Goal: Browse casually

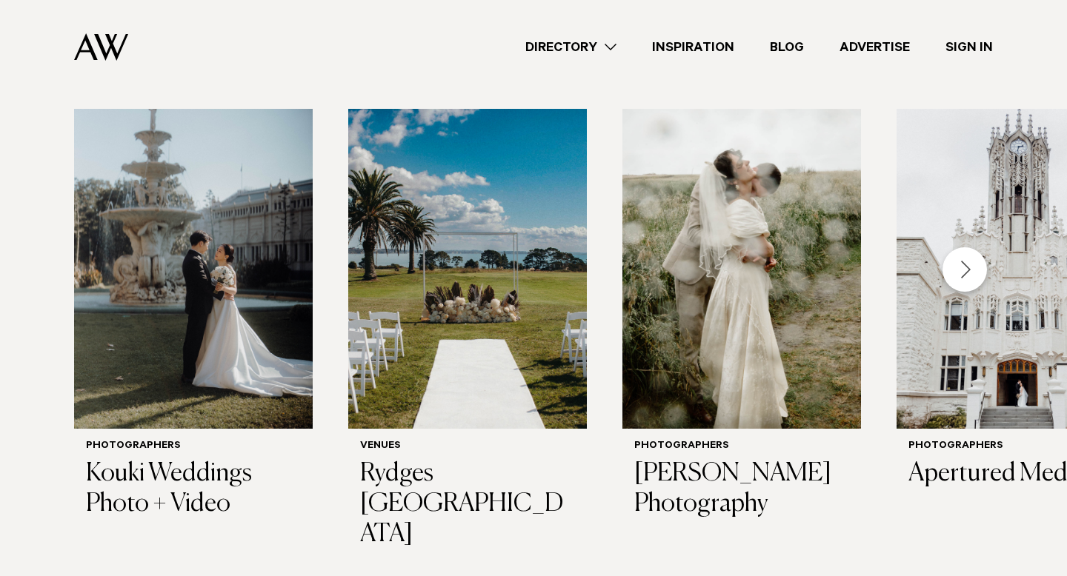
scroll to position [488, 0]
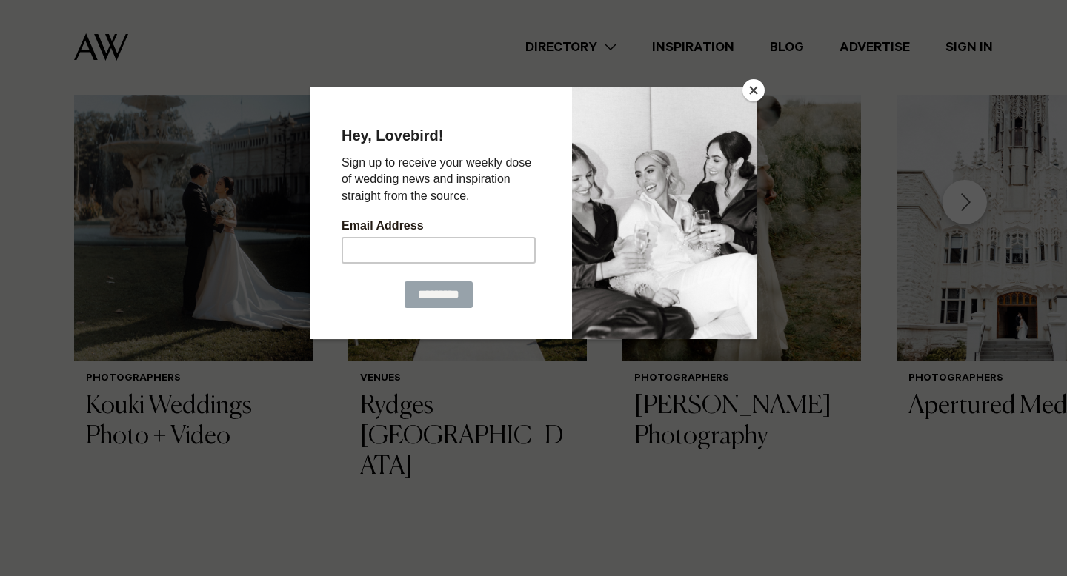
click at [754, 94] on button "Close" at bounding box center [753, 90] width 22 height 22
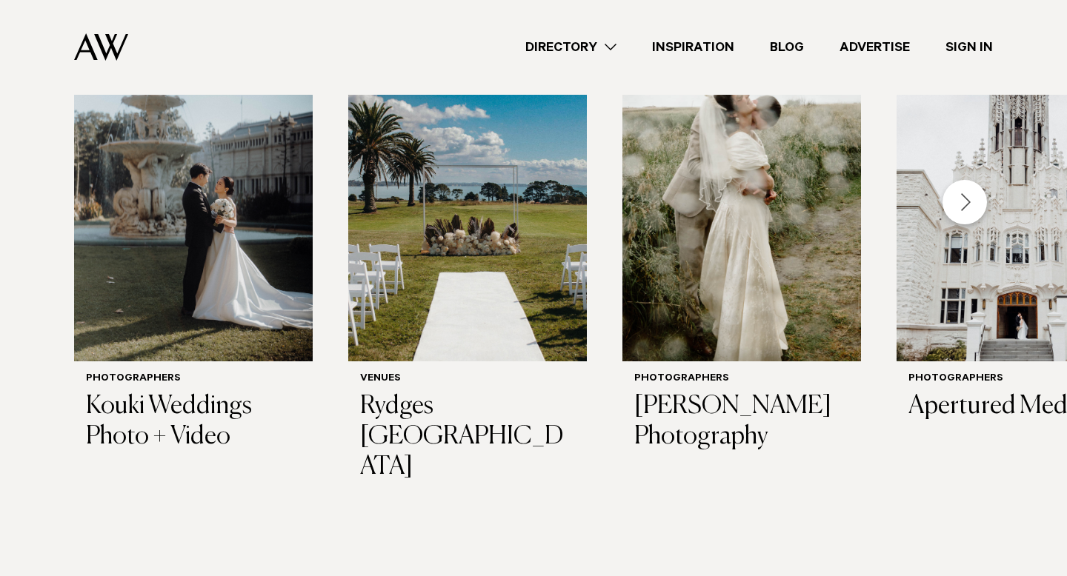
click at [977, 206] on div "Next slide" at bounding box center [964, 202] width 44 height 44
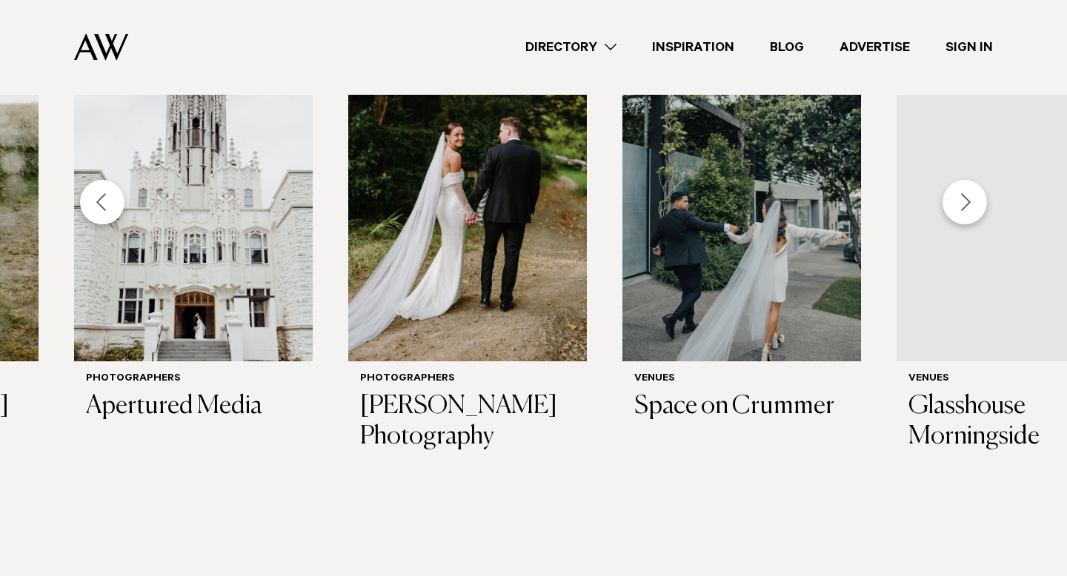
click at [977, 206] on div "Next slide" at bounding box center [964, 202] width 44 height 44
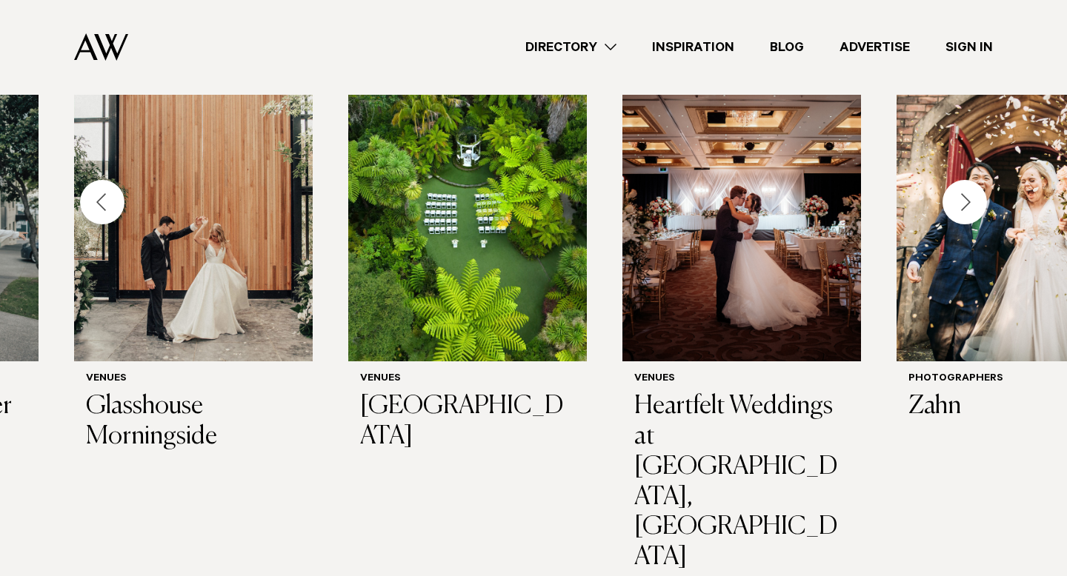
click at [977, 206] on div "Next slide" at bounding box center [964, 202] width 44 height 44
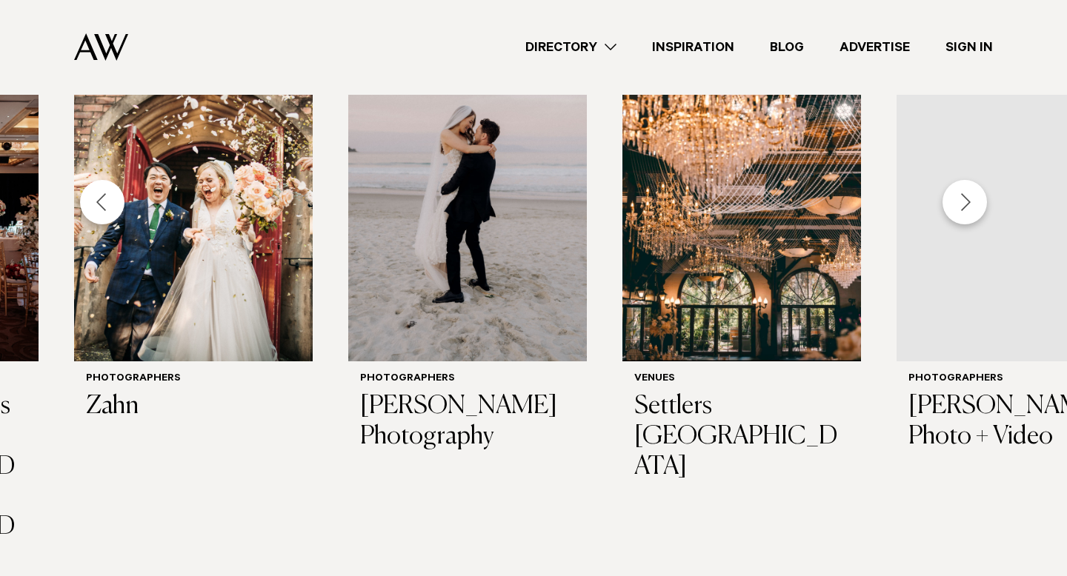
click at [977, 206] on div "Next slide" at bounding box center [964, 202] width 44 height 44
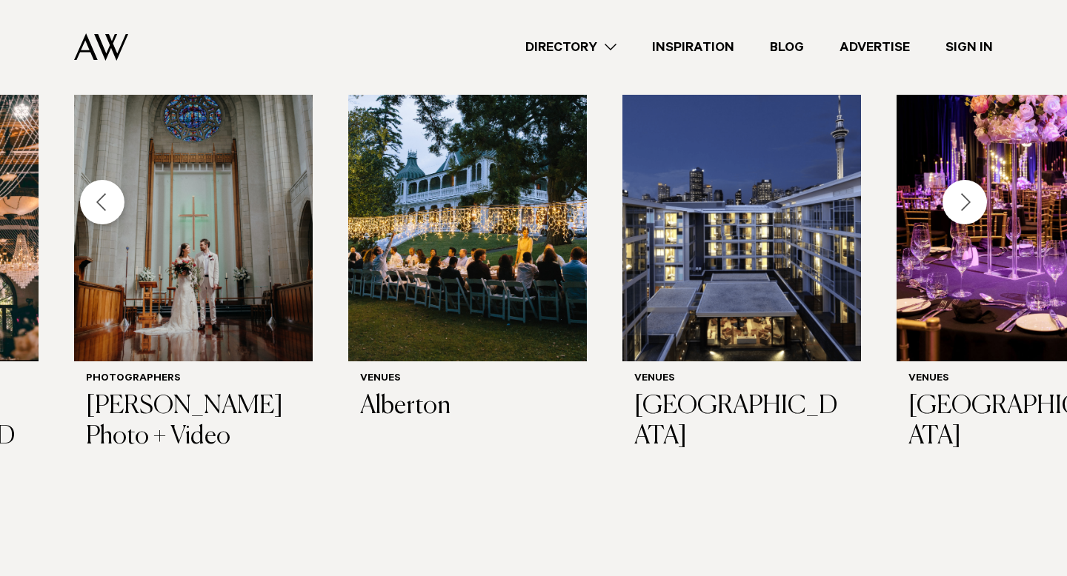
click at [977, 206] on div "Next slide" at bounding box center [964, 202] width 44 height 44
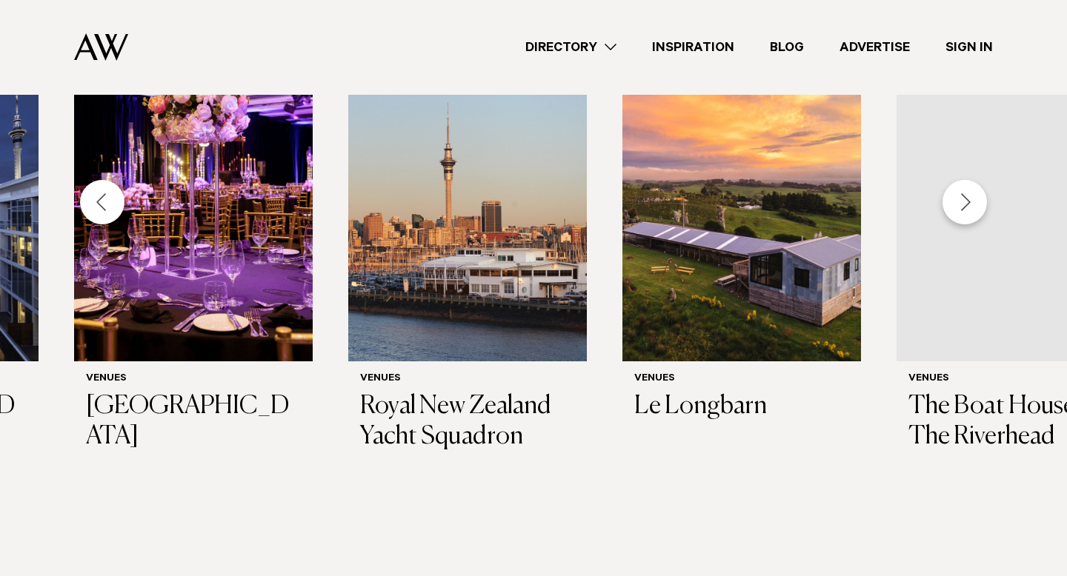
click at [976, 204] on div "Next slide" at bounding box center [964, 202] width 44 height 44
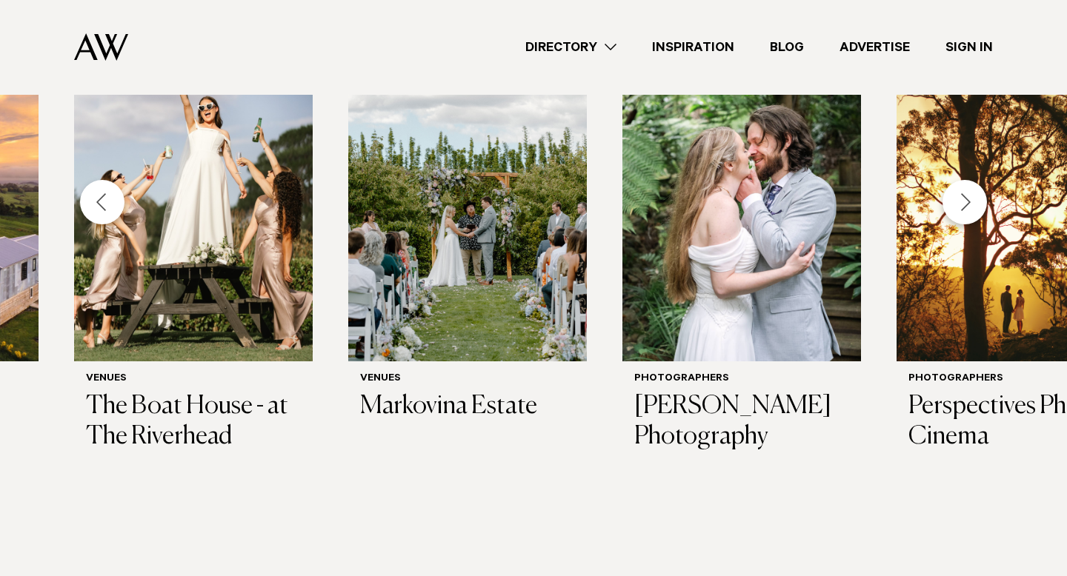
click at [976, 204] on div "Next slide" at bounding box center [964, 202] width 44 height 44
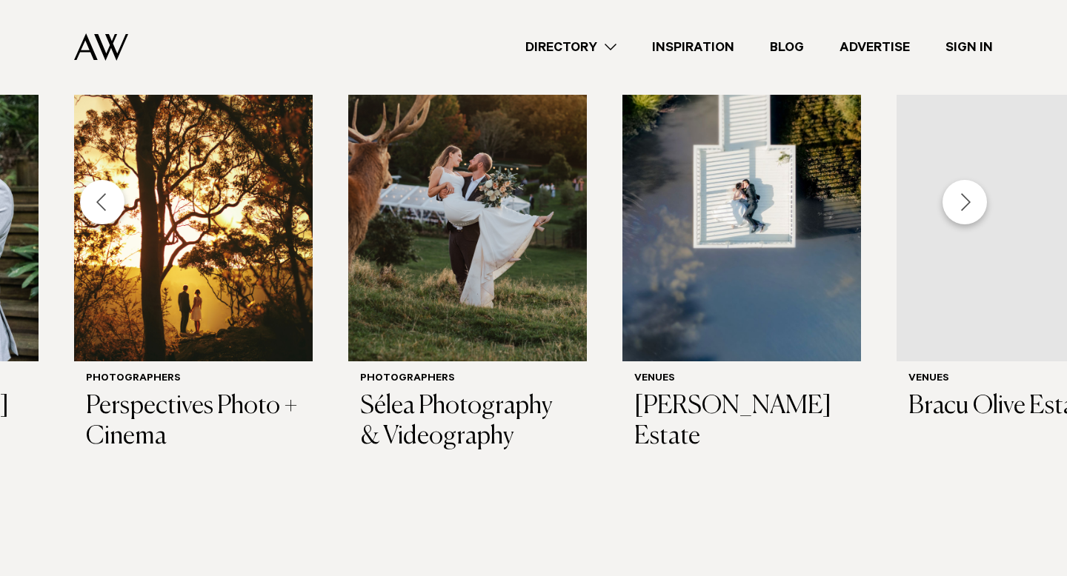
click at [976, 204] on div "Next slide" at bounding box center [964, 202] width 44 height 44
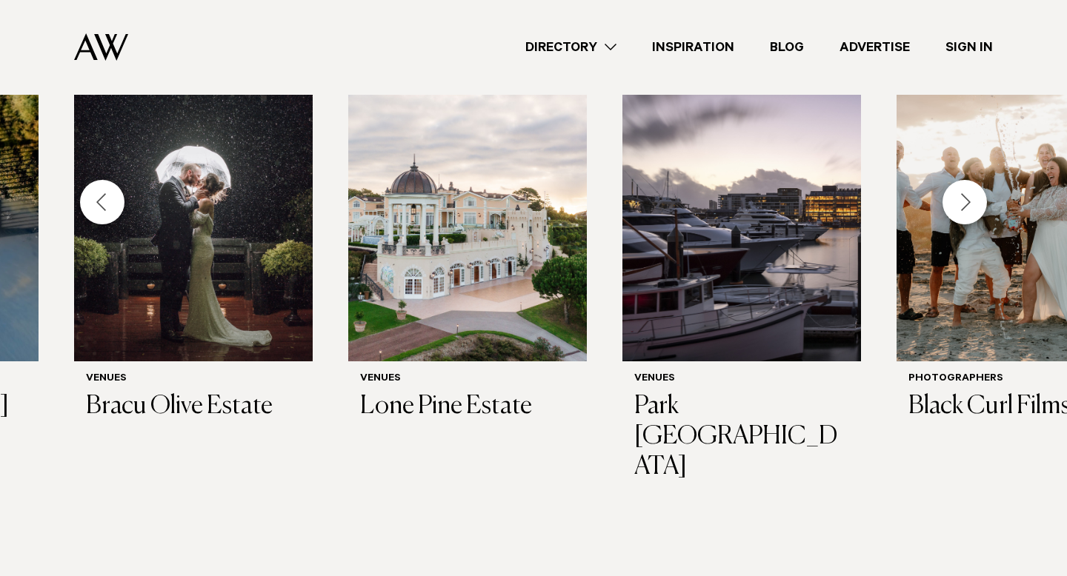
click at [976, 204] on div "Next slide" at bounding box center [964, 202] width 44 height 44
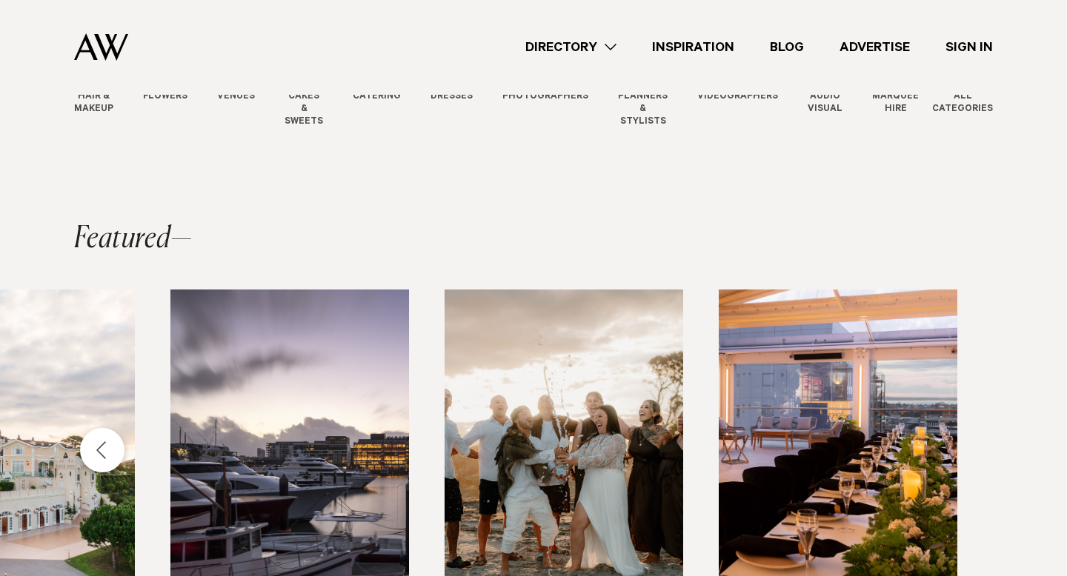
scroll to position [0, 0]
